Goal: Information Seeking & Learning: Check status

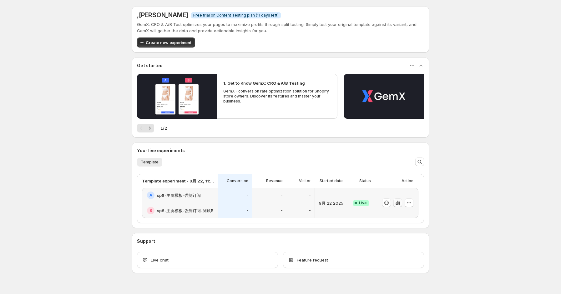
click at [399, 206] on button "button" at bounding box center [397, 202] width 9 height 9
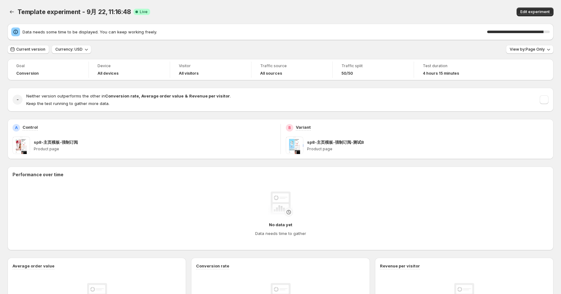
click at [453, 22] on div "Template experiment - 9月 22, 11:16:48 Live Edit experiment" at bounding box center [281, 12] width 546 height 24
click at [243, 84] on div "Goal Conversion Device All devices Visitor All visitors Traffic source All sour…" at bounding box center [281, 246] width 546 height 374
click at [355, 58] on div "Data needs some time to be displayed. You can keep working freely. 90 % Current…" at bounding box center [281, 229] width 546 height 410
click at [360, 52] on div "Current version Currency: USD View by: Page Only" at bounding box center [281, 49] width 546 height 9
click at [384, 48] on div "Current version Currency: USD View by: Page Only" at bounding box center [281, 49] width 546 height 9
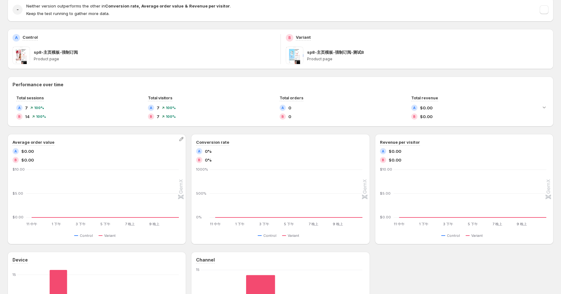
scroll to position [83, 0]
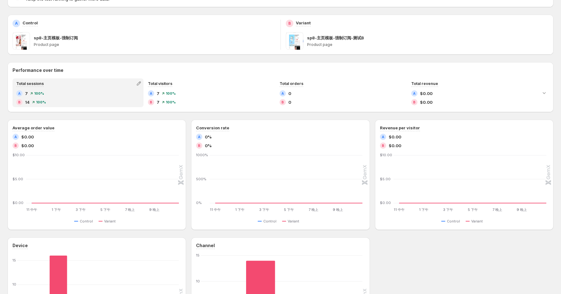
click at [86, 86] on div "Total sessions" at bounding box center [78, 83] width 130 height 9
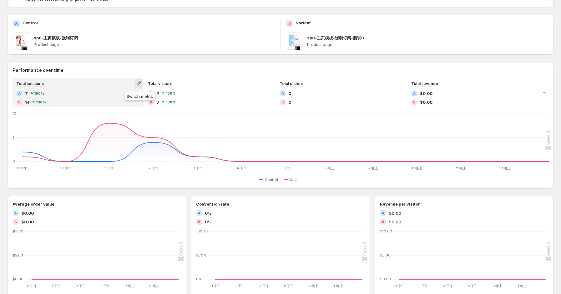
click at [136, 84] on icon "button" at bounding box center [139, 83] width 6 height 6
click at [129, 65] on div "Performance over time Total sessions A 7 100 % B 14 100 % Total visitors A 7 10…" at bounding box center [281, 125] width 546 height 126
click at [233, 113] on icon "11 中午 11 中午 12 中午 12 中午 1 下午 1 下午 2 下午 2 下午 3 下午 3 下午 4 下午 4 下午 5 下午 5 下午 6 晚上 …" at bounding box center [281, 141] width 536 height 59
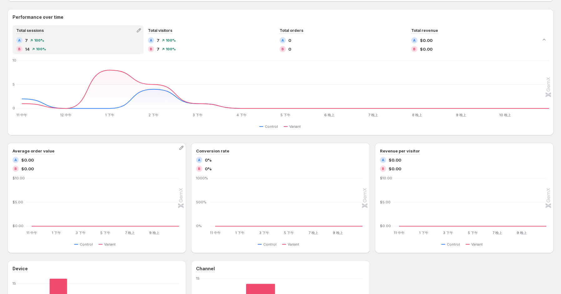
scroll to position [134, 0]
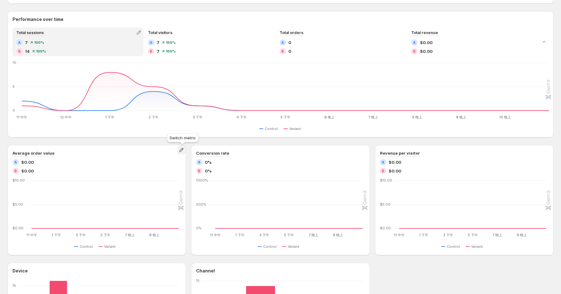
click at [179, 152] on icon "button" at bounding box center [181, 150] width 6 height 6
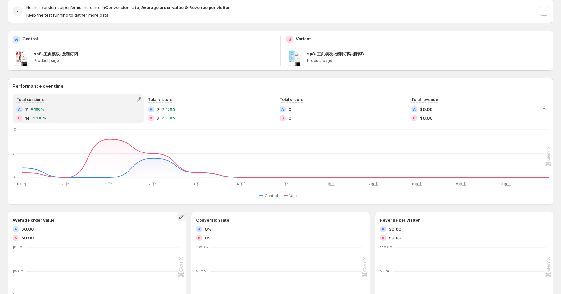
scroll to position [0, 0]
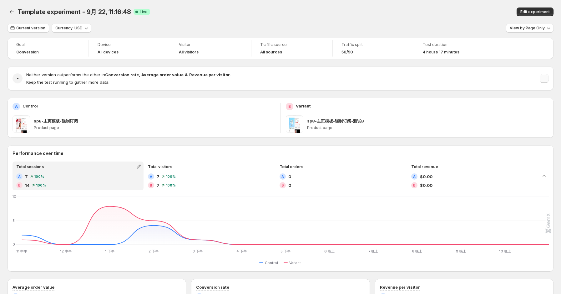
click at [548, 81] on button "button" at bounding box center [543, 78] width 9 height 9
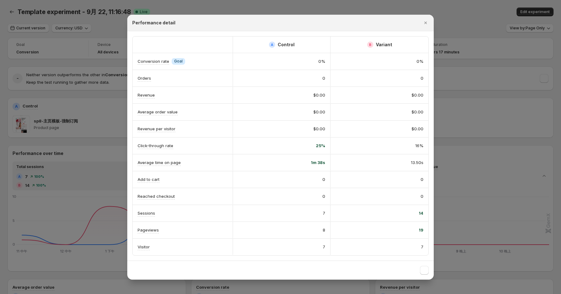
click at [468, 95] on div at bounding box center [280, 147] width 561 height 294
